Goal: Information Seeking & Learning: Learn about a topic

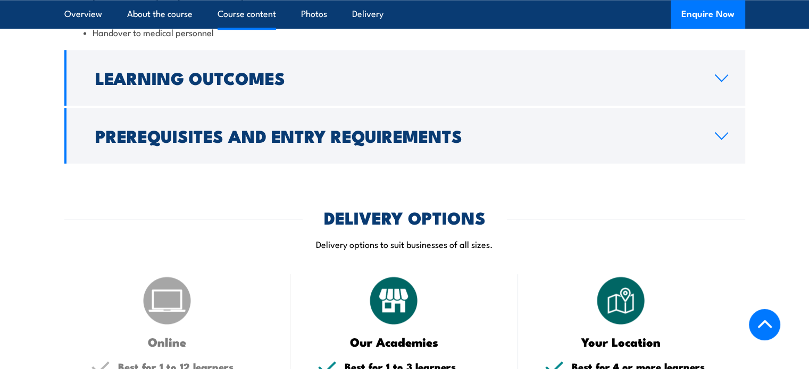
scroll to position [1116, 0]
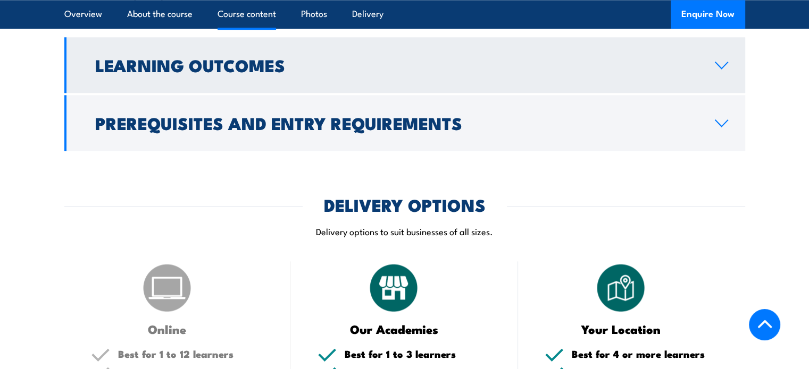
click at [150, 93] on link "Learning Outcomes" at bounding box center [404, 65] width 680 height 56
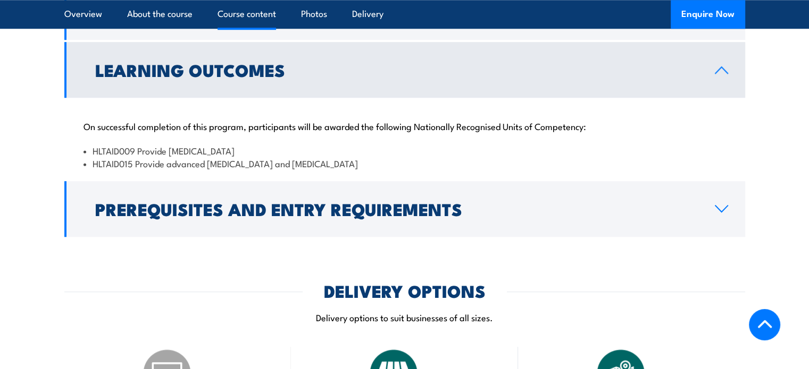
scroll to position [949, 0]
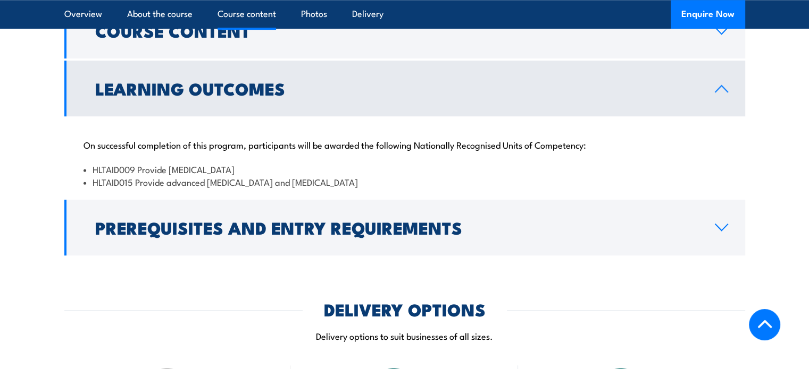
click at [308, 100] on link "Learning Outcomes" at bounding box center [404, 89] width 680 height 56
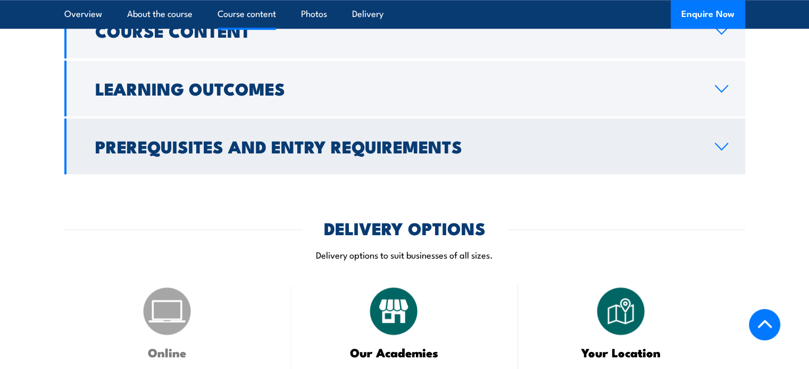
click at [295, 154] on h2 "Prerequisites and Entry Requirements" at bounding box center [396, 146] width 602 height 15
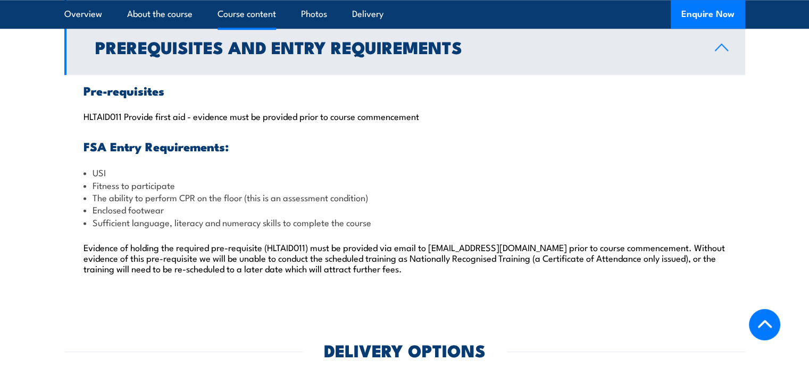
scroll to position [1056, 0]
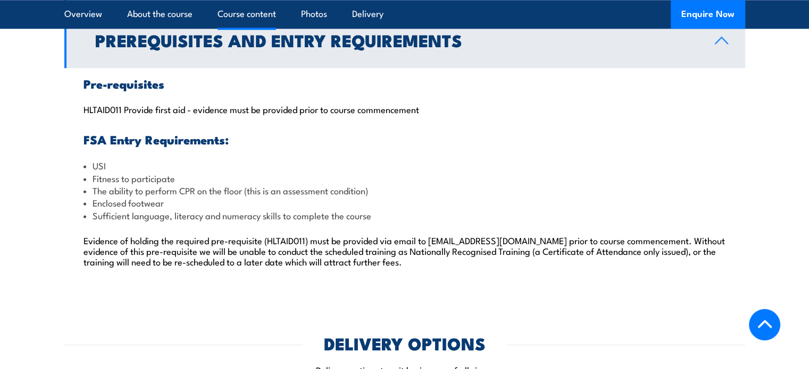
click at [594, 68] on link "Prerequisites and Entry Requirements" at bounding box center [404, 40] width 680 height 56
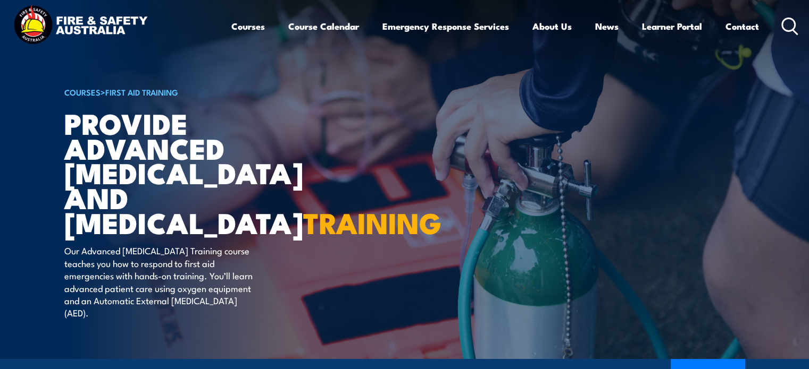
scroll to position [0, 0]
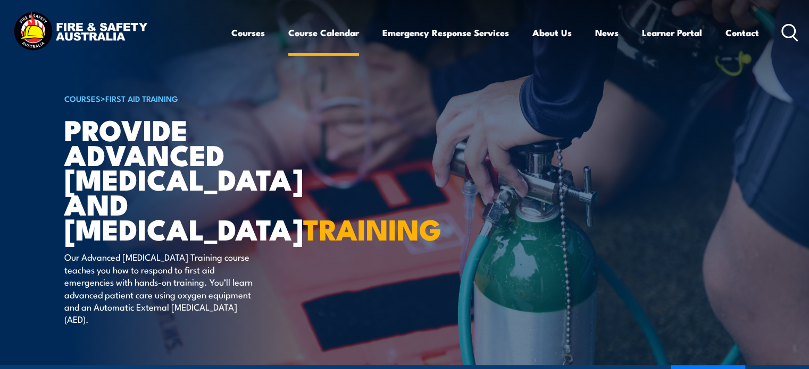
click at [340, 24] on link "Course Calendar" at bounding box center [323, 33] width 71 height 28
click at [340, 37] on link "Course Calendar" at bounding box center [323, 33] width 71 height 28
click at [340, 33] on link "Course Calendar" at bounding box center [323, 33] width 71 height 28
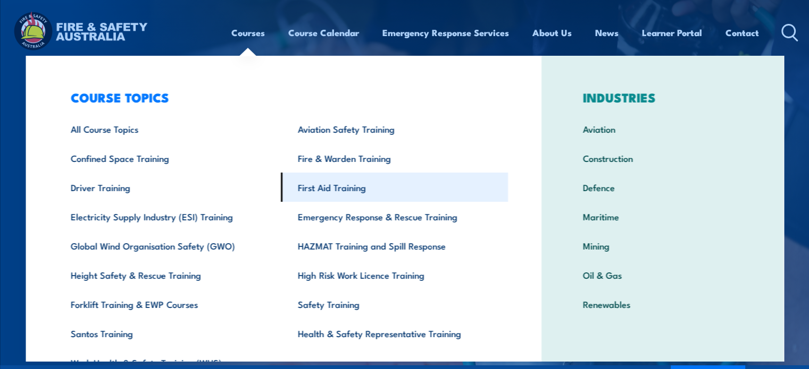
click at [323, 198] on link "First Aid Training" at bounding box center [394, 187] width 227 height 29
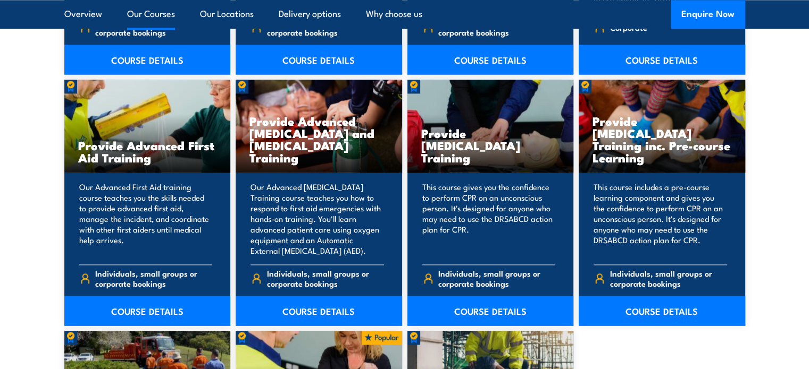
scroll to position [1329, 0]
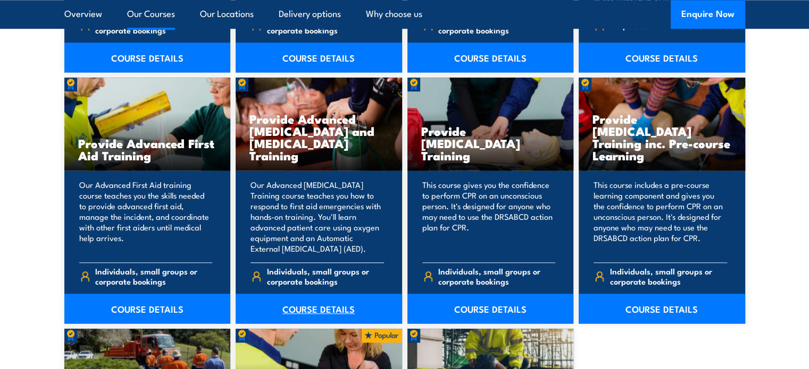
click at [296, 308] on link "COURSE DETAILS" at bounding box center [319, 309] width 166 height 30
